Goal: Find specific page/section: Find specific page/section

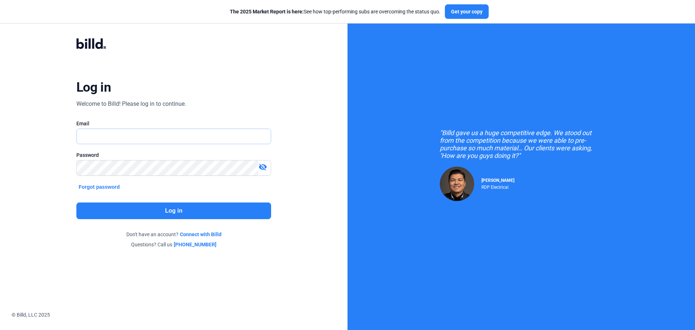
type input "[EMAIL_ADDRESS][DOMAIN_NAME]"
click at [170, 208] on button "Log in" at bounding box center [173, 210] width 195 height 17
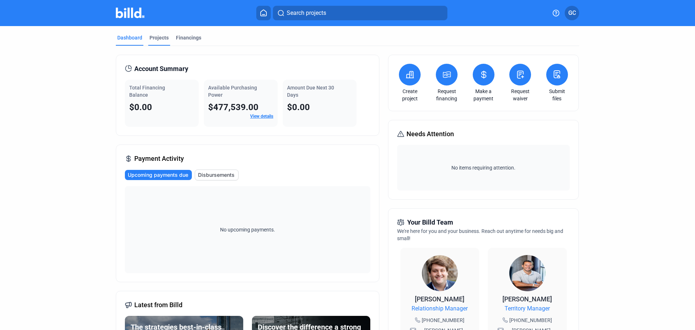
click at [157, 36] on div "Projects" at bounding box center [158, 37] width 19 height 7
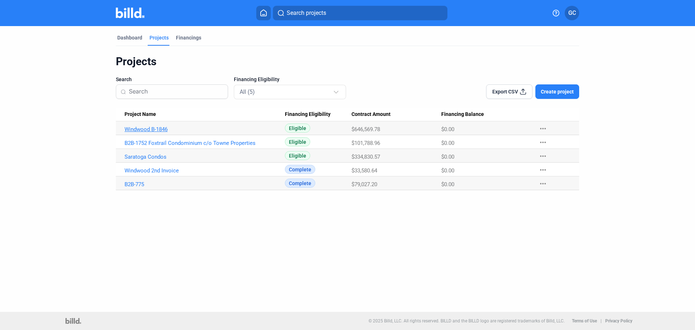
click at [168, 128] on link "Windwood B-1846" at bounding box center [205, 129] width 160 height 7
